Goal: Transaction & Acquisition: Purchase product/service

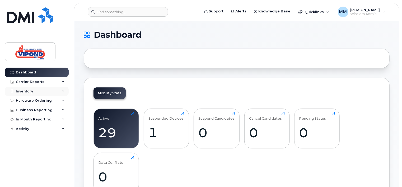
click at [29, 91] on div "Inventory" at bounding box center [24, 91] width 17 height 4
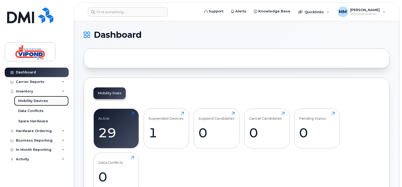
click at [34, 101] on div "Mobility Devices" at bounding box center [33, 100] width 30 height 5
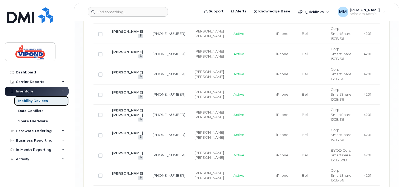
scroll to position [660, 0]
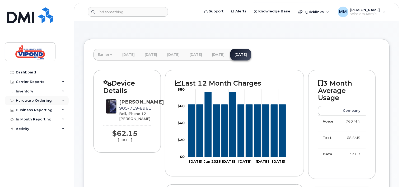
click at [38, 100] on div "Hardware Ordering" at bounding box center [34, 100] width 36 height 4
click at [29, 91] on div "Inventory" at bounding box center [24, 91] width 17 height 4
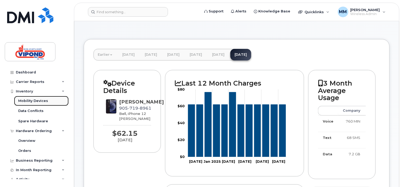
click at [40, 101] on div "Mobility Devices" at bounding box center [33, 100] width 30 height 5
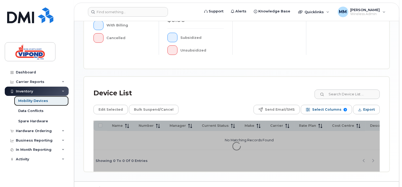
scroll to position [197, 0]
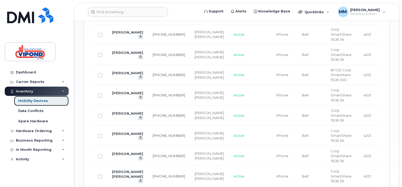
scroll to position [633, 0]
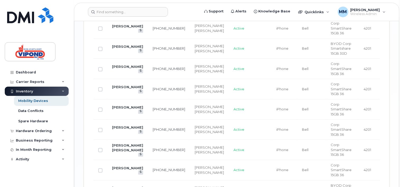
click at [115, 8] on link "[PERSON_NAME]" at bounding box center [127, 6] width 31 height 4
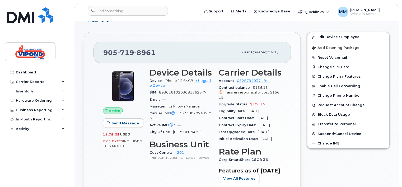
scroll to position [79, 0]
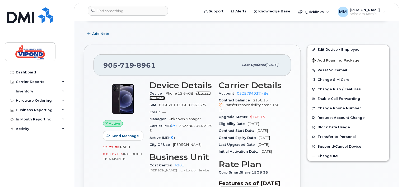
click at [206, 92] on link "+ Upgrade Device" at bounding box center [179, 95] width 61 height 9
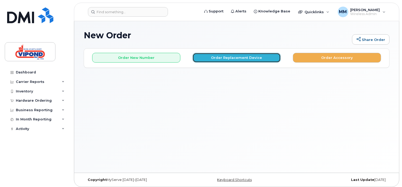
click at [253, 58] on button "Order Replacement Device" at bounding box center [236, 58] width 88 height 10
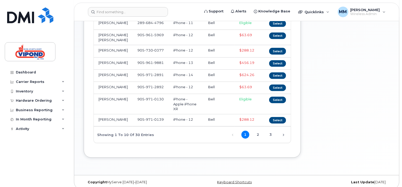
scroll to position [99, 0]
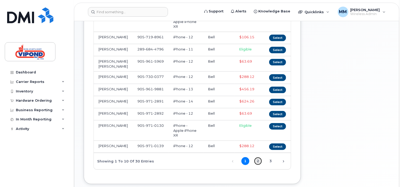
click at [257, 157] on link "2" at bounding box center [258, 161] width 8 height 8
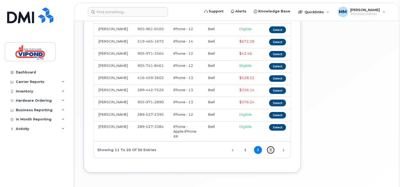
click at [271, 150] on link "3" at bounding box center [271, 150] width 8 height 8
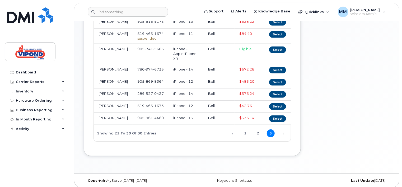
scroll to position [119, 0]
click at [258, 130] on link "2" at bounding box center [258, 133] width 8 height 8
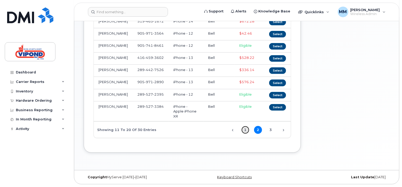
click at [245, 129] on link "1" at bounding box center [245, 130] width 8 height 8
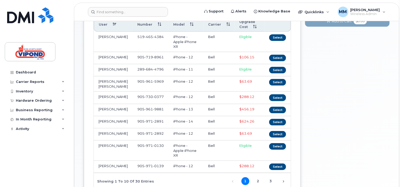
scroll to position [66, 0]
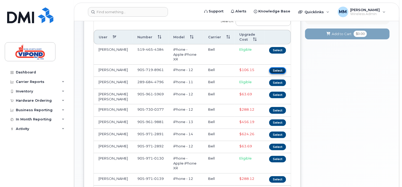
click at [280, 67] on button "Select" at bounding box center [277, 70] width 17 height 7
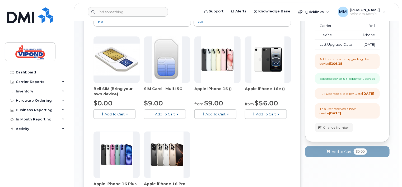
scroll to position [93, 0]
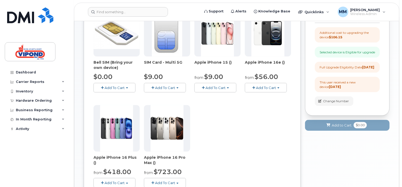
click at [268, 87] on span "Add To Cart" at bounding box center [266, 87] width 20 height 4
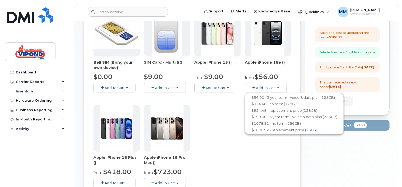
click at [220, 86] on span "Add To Cart" at bounding box center [215, 87] width 20 height 4
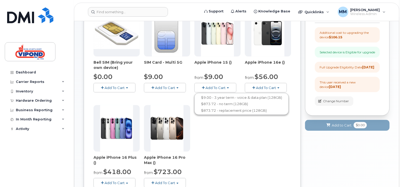
click at [268, 87] on span "Add To Cart" at bounding box center [266, 87] width 20 height 4
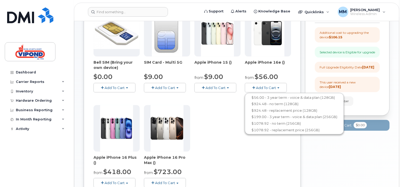
click at [222, 88] on span "Add To Cart" at bounding box center [215, 87] width 20 height 4
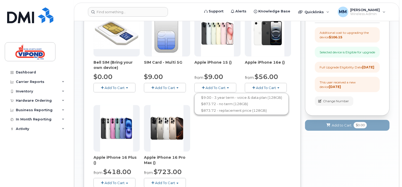
click at [267, 86] on span "Add To Cart" at bounding box center [266, 87] width 20 height 4
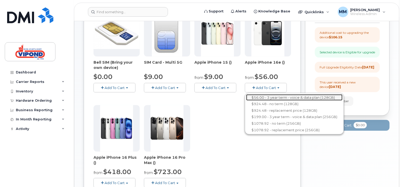
click at [273, 97] on link "$56.00 - 3 year term - voice & data plan (128GB)" at bounding box center [294, 97] width 96 height 7
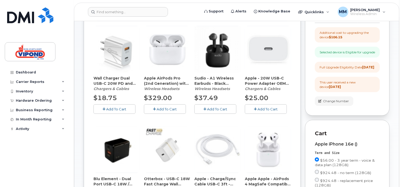
click at [119, 106] on button "Add To Cart" at bounding box center [114, 108] width 42 height 9
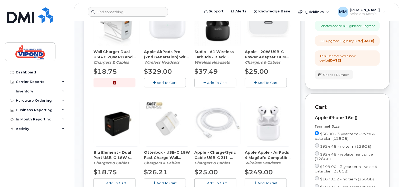
scroll to position [146, 0]
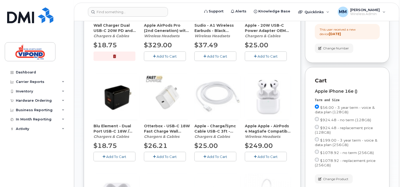
click at [221, 158] on button "Add To Cart" at bounding box center [215, 156] width 42 height 9
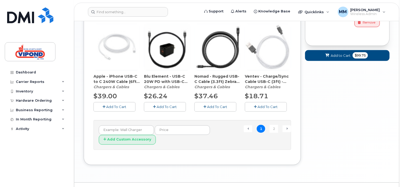
scroll to position [407, 0]
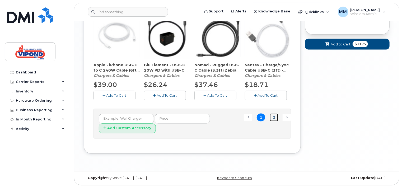
click at [272, 116] on link "2" at bounding box center [273, 117] width 8 height 8
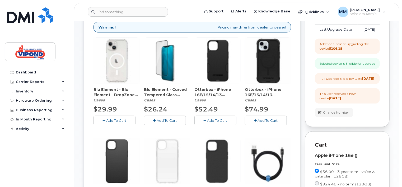
scroll to position [108, 0]
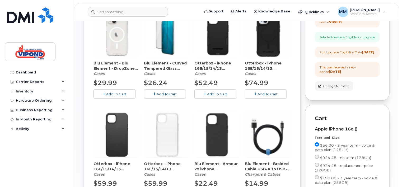
click at [216, 93] on span "Add To Cart" at bounding box center [217, 94] width 20 height 4
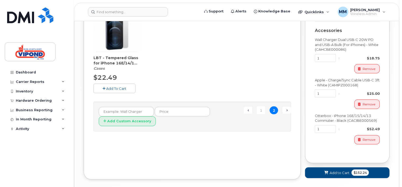
scroll to position [354, 0]
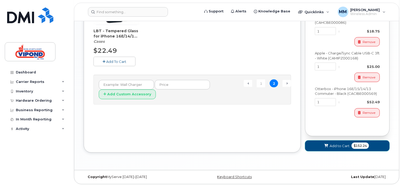
click at [344, 146] on span "Add to Cart" at bounding box center [339, 145] width 20 height 5
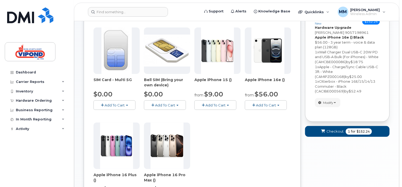
scroll to position [79, 0]
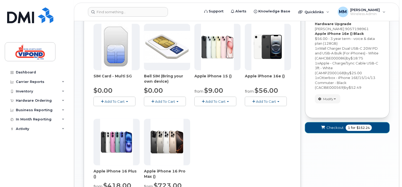
click at [336, 127] on span "Checkout" at bounding box center [334, 127] width 17 height 5
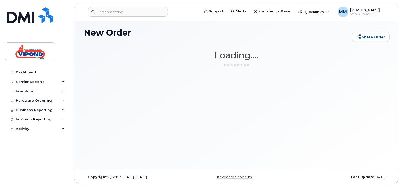
scroll to position [2, 0]
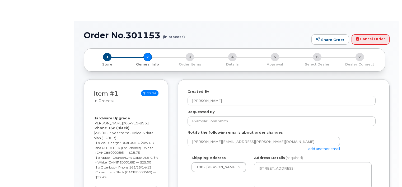
select select
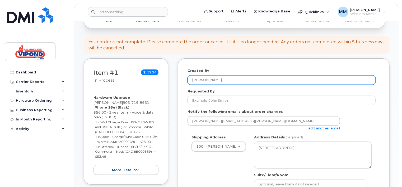
scroll to position [53, 0]
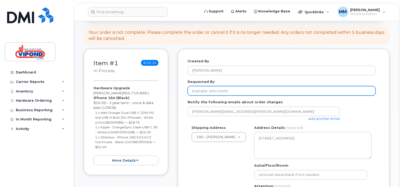
click at [224, 93] on input "Requested By" at bounding box center [281, 90] width 188 height 9
type input "matt"
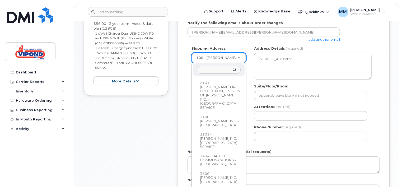
scroll to position [264, 0]
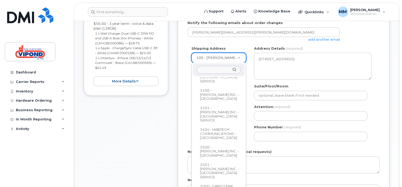
select select
type textarea "807 South Service Road Stoney Creek Ontario L8E 5Z2"
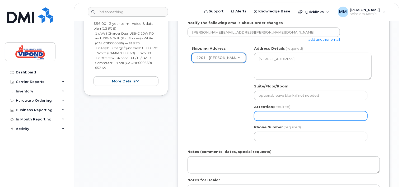
click at [276, 114] on input "Attention (required)" at bounding box center [310, 115] width 113 height 9
type input "matt"
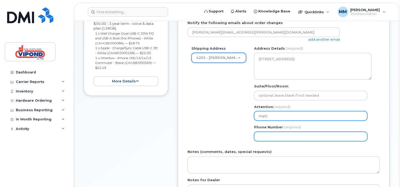
type input "4164593602"
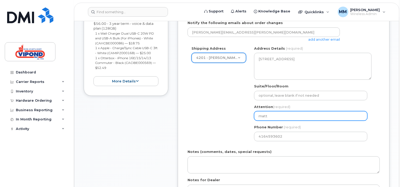
select select
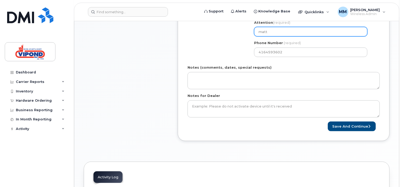
scroll to position [237, 0]
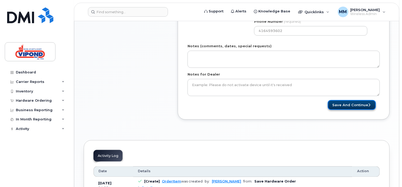
click at [355, 101] on button "Save and Continue" at bounding box center [351, 105] width 48 height 10
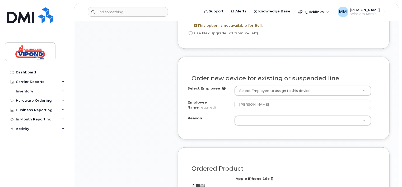
scroll to position [343, 0]
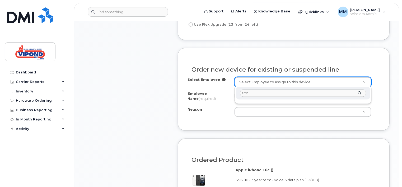
type input "anth"
click at [360, 93] on div "anth" at bounding box center [303, 93] width 134 height 13
click at [359, 93] on div "anth" at bounding box center [303, 93] width 134 height 13
type input "a"
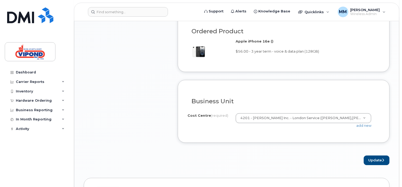
scroll to position [475, 0]
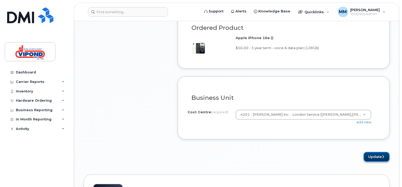
click at [378, 156] on button "Update" at bounding box center [376, 157] width 26 height 10
click at [378, 154] on button "Update" at bounding box center [376, 157] width 26 height 10
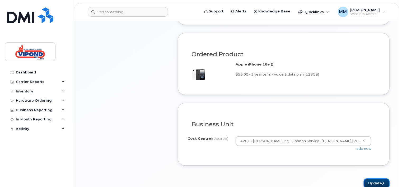
click at [374, 182] on button "Update" at bounding box center [376, 183] width 26 height 10
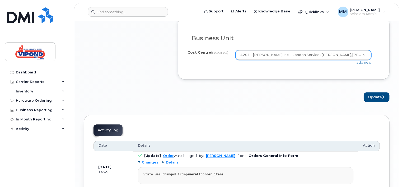
scroll to position [554, 0]
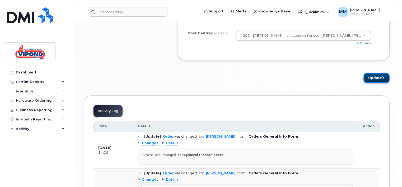
click at [376, 75] on button "Update" at bounding box center [376, 78] width 26 height 10
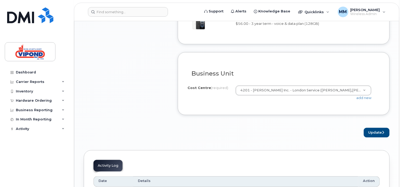
scroll to position [501, 0]
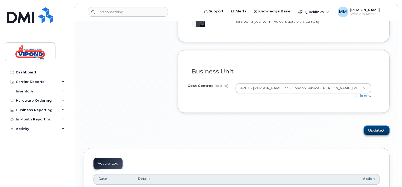
click at [375, 129] on button "Update" at bounding box center [376, 131] width 26 height 10
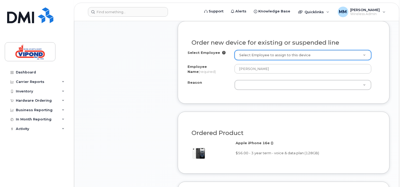
scroll to position [369, 0]
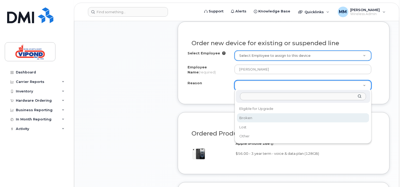
select select "broken"
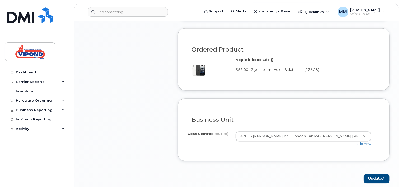
scroll to position [475, 0]
click at [378, 176] on button "Update" at bounding box center [376, 179] width 26 height 10
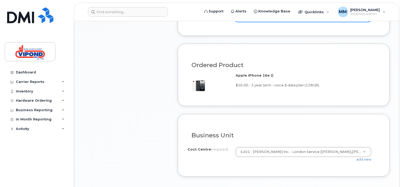
scroll to position [516, 0]
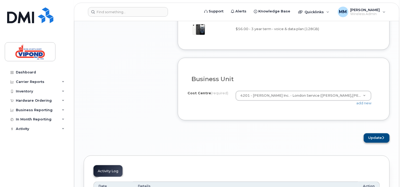
type textarea "wont charge"
click at [374, 135] on button "Update" at bounding box center [376, 138] width 26 height 10
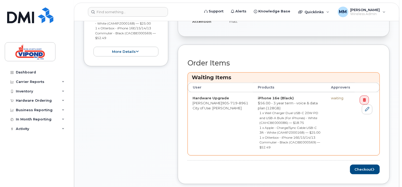
scroll to position [211, 0]
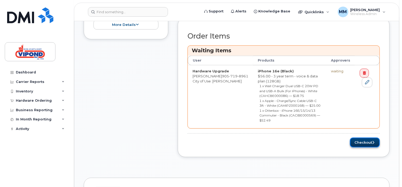
click at [364, 138] on button "Checkout" at bounding box center [365, 142] width 30 height 10
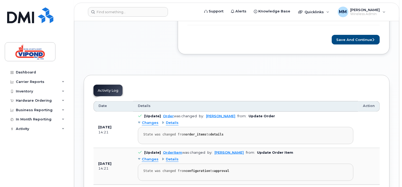
scroll to position [290, 0]
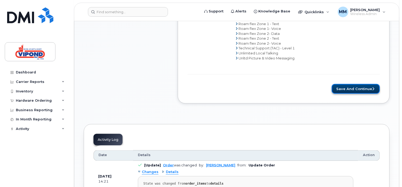
click at [363, 88] on button "Save and Continue" at bounding box center [355, 89] width 48 height 10
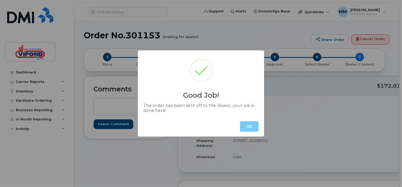
click at [249, 122] on button "OK" at bounding box center [249, 126] width 18 height 11
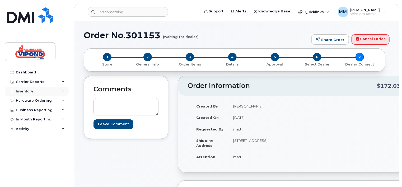
click at [63, 90] on icon at bounding box center [63, 91] width 3 height 3
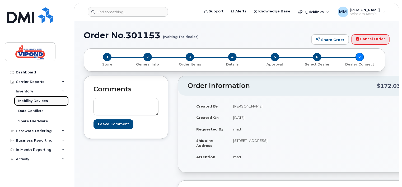
click at [42, 99] on div "Mobility Devices" at bounding box center [33, 100] width 30 height 5
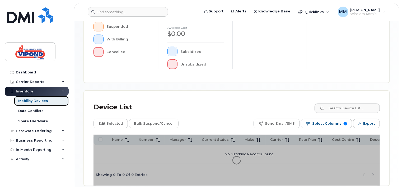
scroll to position [197, 0]
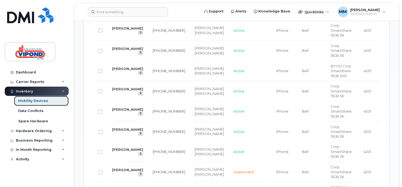
scroll to position [369, 0]
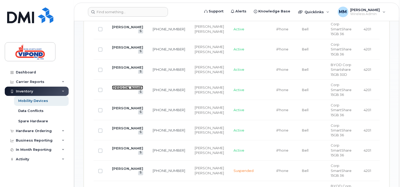
click at [116, 90] on link "[PERSON_NAME]" at bounding box center [127, 87] width 31 height 4
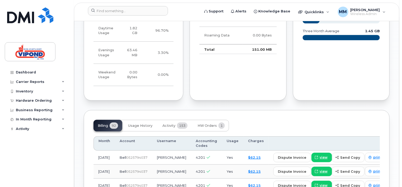
scroll to position [318, 0]
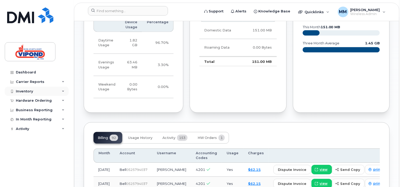
click at [31, 92] on div "Inventory" at bounding box center [24, 91] width 17 height 4
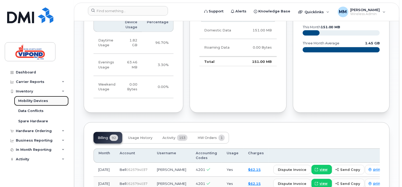
click at [34, 101] on div "Mobility Devices" at bounding box center [33, 100] width 30 height 5
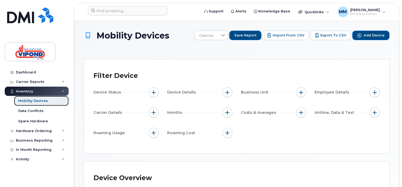
scroll to position [79, 0]
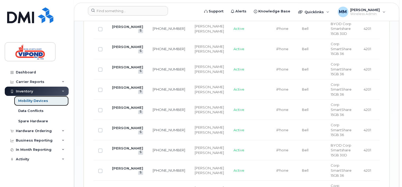
scroll to position [554, 0]
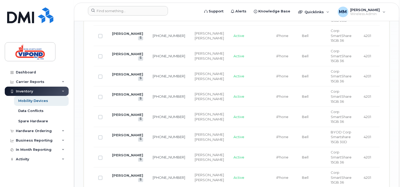
click at [117, 16] on link "[PERSON_NAME]" at bounding box center [127, 13] width 31 height 4
